Goal: Obtain resource: Download file/media

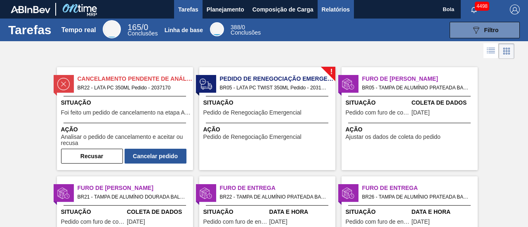
click at [336, 12] on font "Relatórios" at bounding box center [336, 9] width 28 height 7
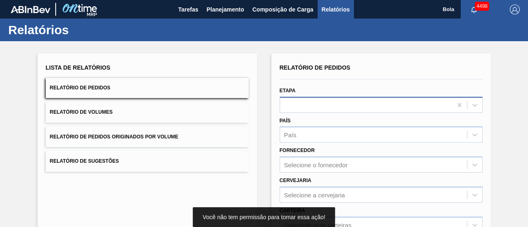
click at [293, 106] on div "Relatório de Pedidos Etapa País País Fornecedor Selecione o fornecedor Cervejar…" at bounding box center [381, 197] width 203 height 270
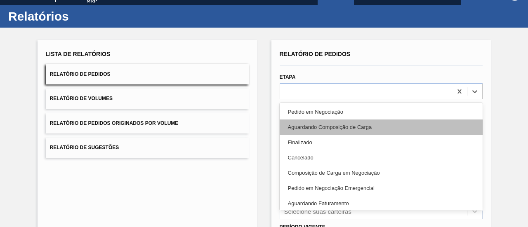
scroll to position [16, 0]
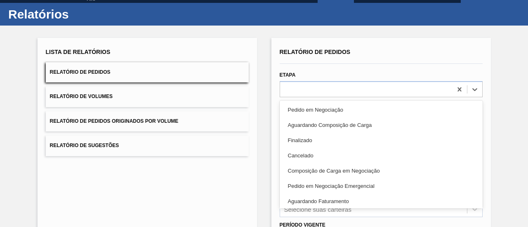
click at [325, 201] on font "Aguardando Faturamento" at bounding box center [318, 201] width 61 height 6
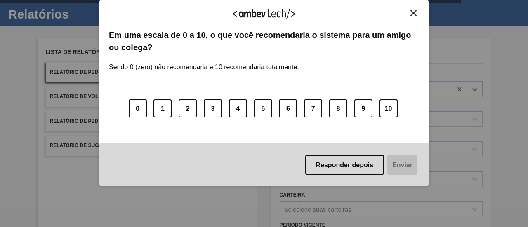
click at [416, 12] on img "Fechar" at bounding box center [413, 13] width 6 height 6
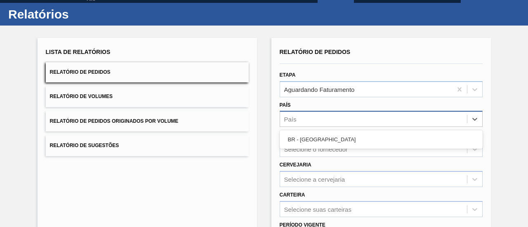
click at [303, 122] on div "País" at bounding box center [373, 119] width 187 height 12
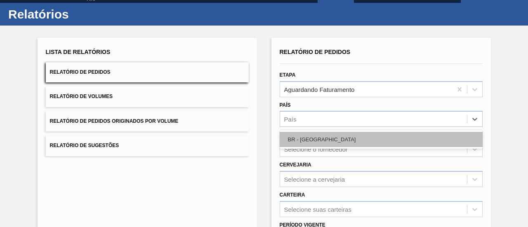
click at [310, 141] on font "BR - [GEOGRAPHIC_DATA]" at bounding box center [322, 139] width 68 height 6
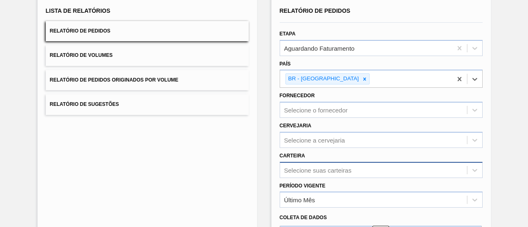
click at [305, 167] on div "Selecione suas carteiras" at bounding box center [381, 170] width 203 height 16
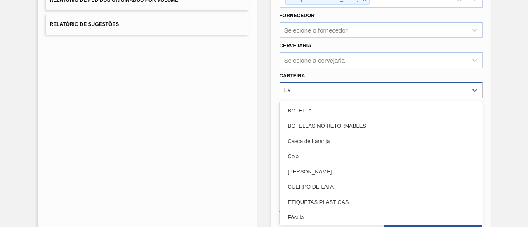
type input "Lat"
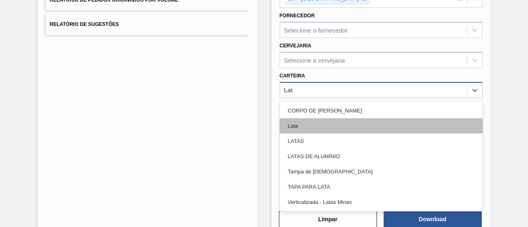
click at [303, 126] on div "Lata" at bounding box center [381, 125] width 203 height 15
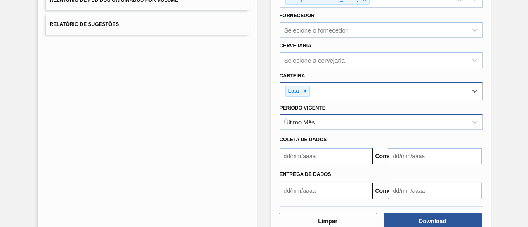
click at [329, 121] on div "Último Mês" at bounding box center [373, 122] width 187 height 12
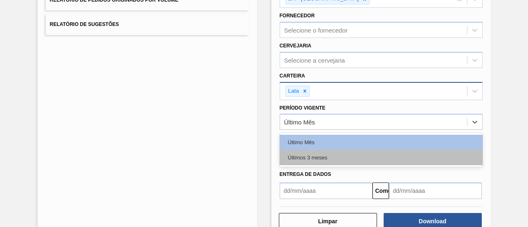
click at [316, 157] on font "Últimos 3 meses" at bounding box center [308, 158] width 40 height 6
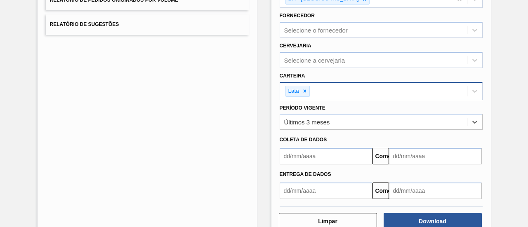
click at [304, 155] on input "text" at bounding box center [326, 156] width 93 height 16
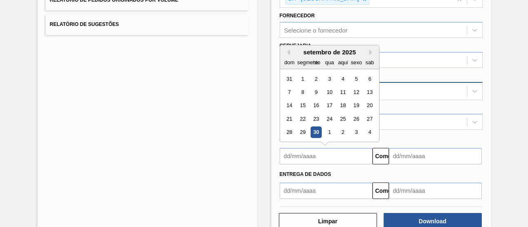
click at [317, 130] on font "30" at bounding box center [316, 132] width 6 height 6
type input "[DATE]"
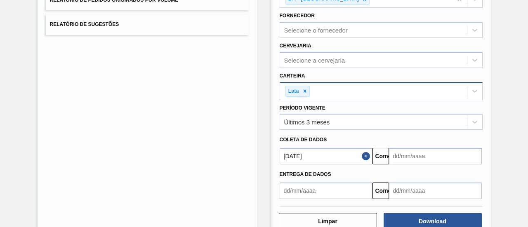
click at [446, 153] on input "text" at bounding box center [435, 156] width 93 height 16
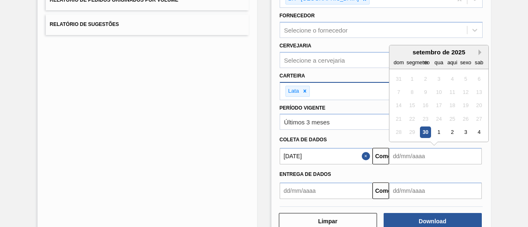
click at [480, 52] on button "Próximo mês" at bounding box center [481, 52] width 6 height 6
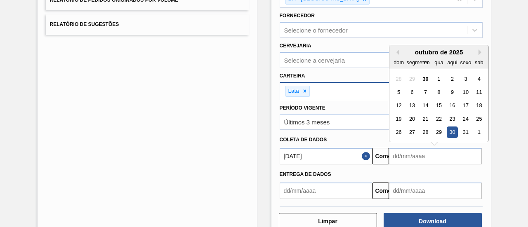
drag, startPoint x: 452, startPoint y: 129, endPoint x: 441, endPoint y: 144, distance: 18.3
click at [450, 129] on div "30" at bounding box center [451, 132] width 11 height 11
type input "[DATE]"
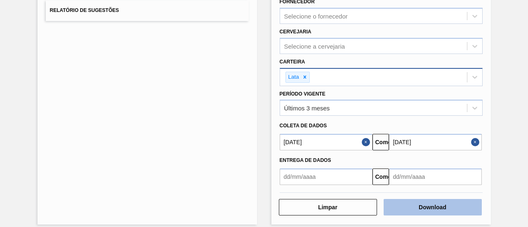
scroll to position [157, 0]
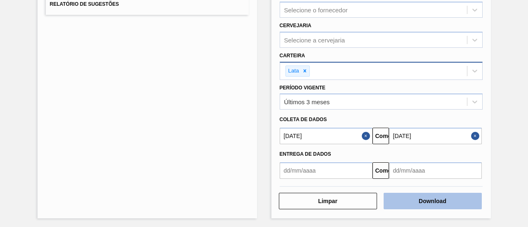
click at [410, 201] on button "Download" at bounding box center [433, 201] width 98 height 16
